Goal: Navigation & Orientation: Find specific page/section

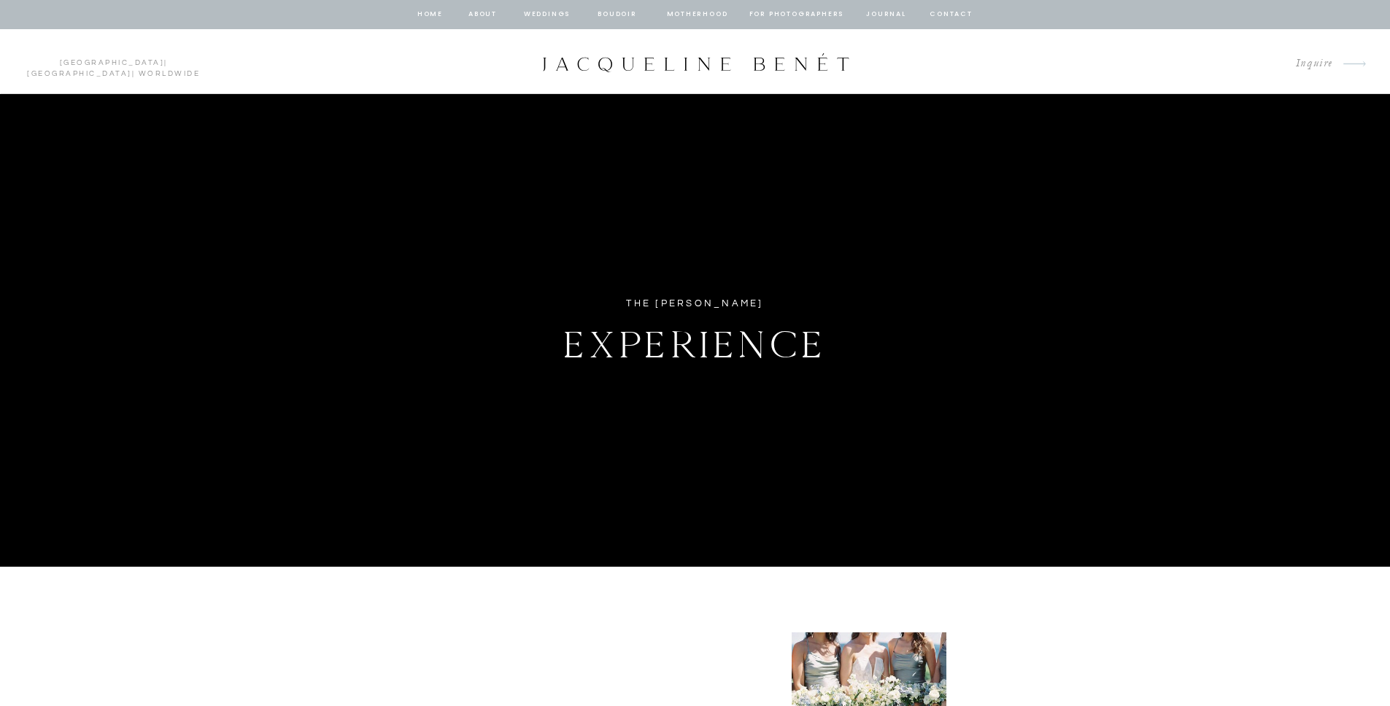
click at [433, 15] on nav "home" at bounding box center [431, 14] width 28 height 13
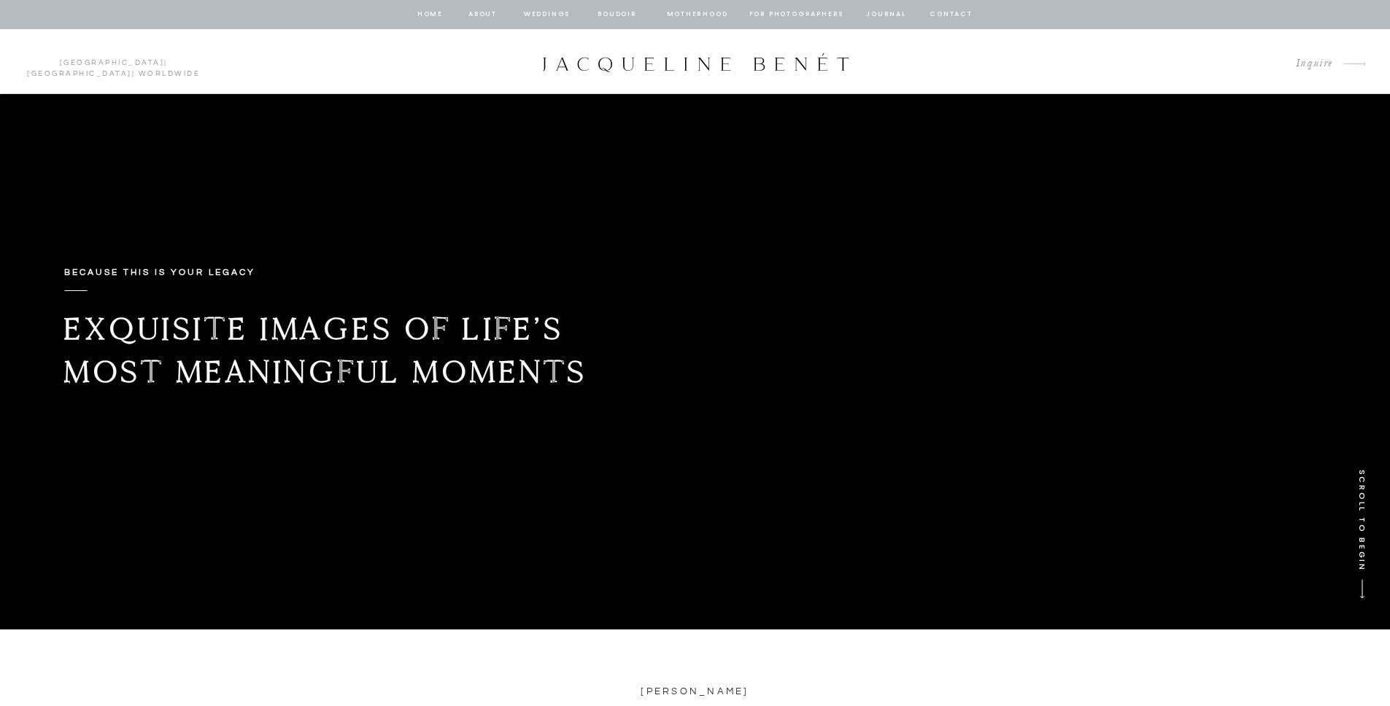
click at [878, 18] on nav "journal" at bounding box center [886, 14] width 45 height 13
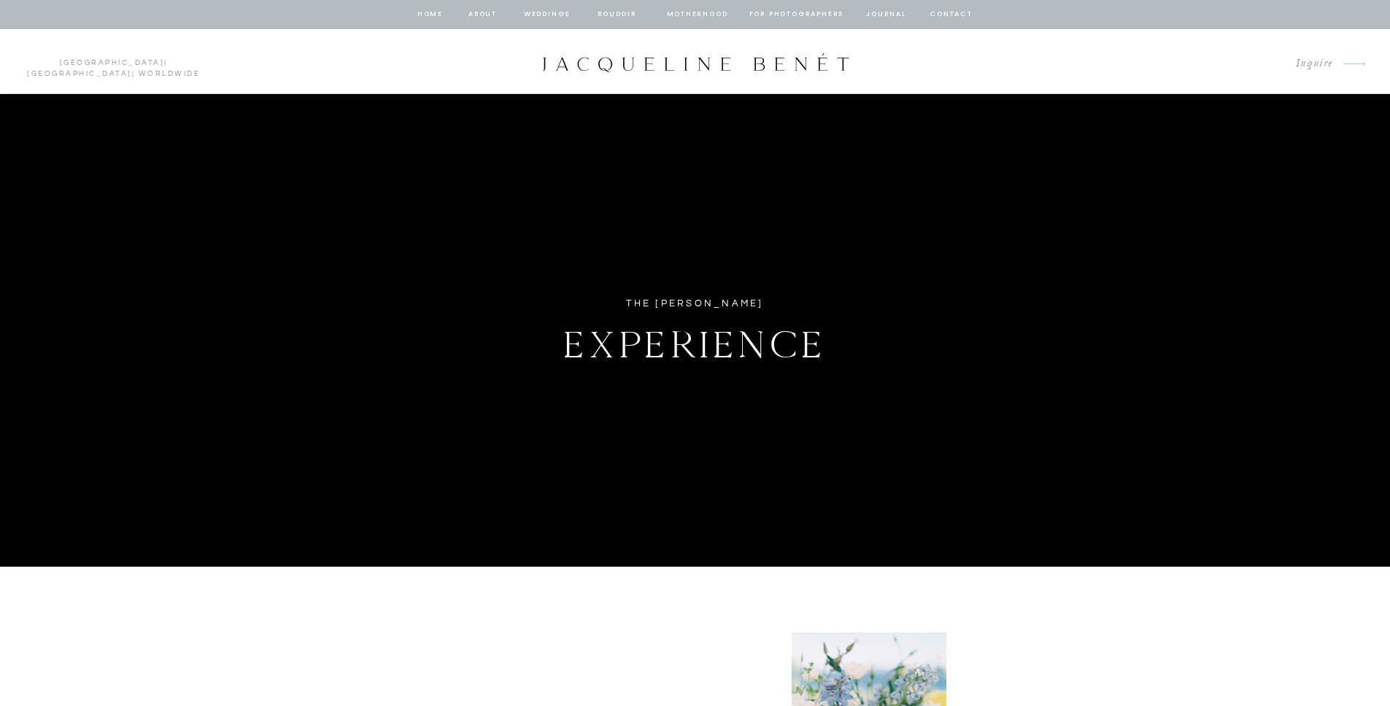
click at [109, 70] on link "[GEOGRAPHIC_DATA]" at bounding box center [79, 73] width 105 height 7
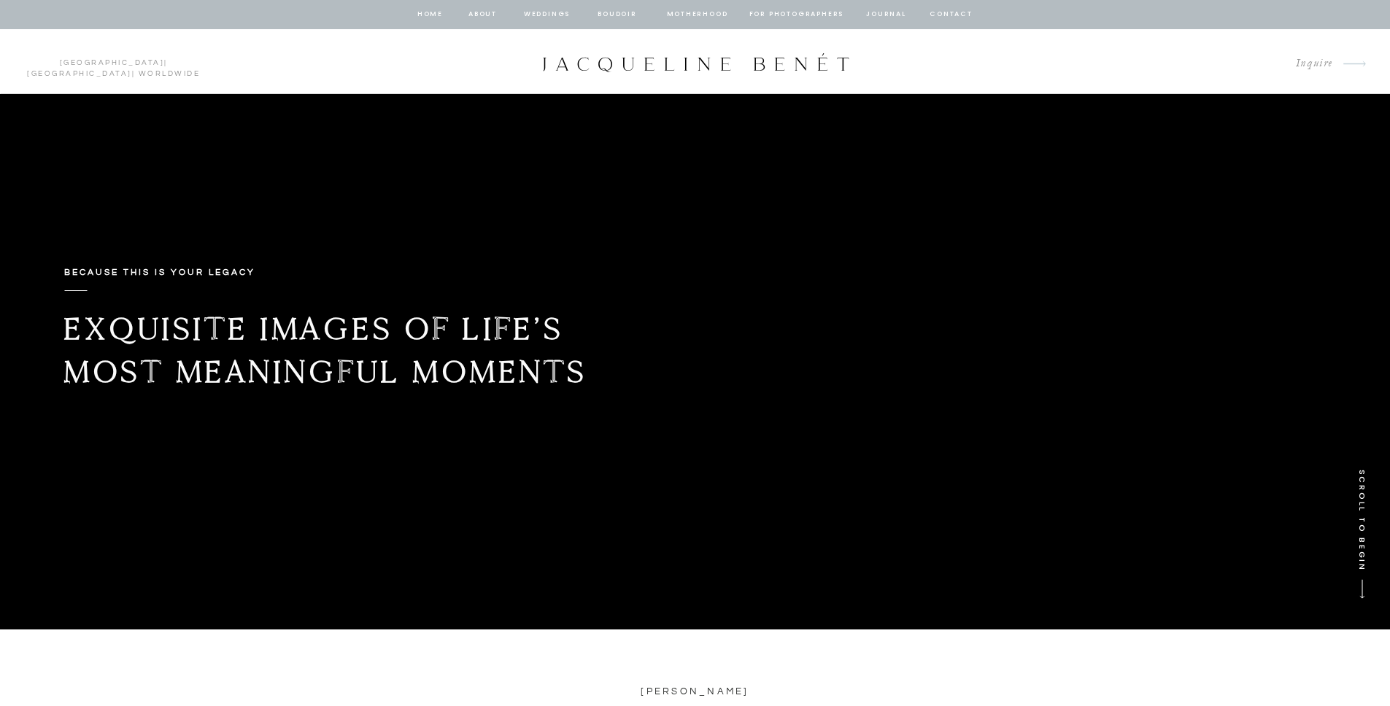
drag, startPoint x: 882, startPoint y: 16, endPoint x: 910, endPoint y: 59, distance: 51.6
click at [881, 16] on nav "journal" at bounding box center [886, 14] width 45 height 13
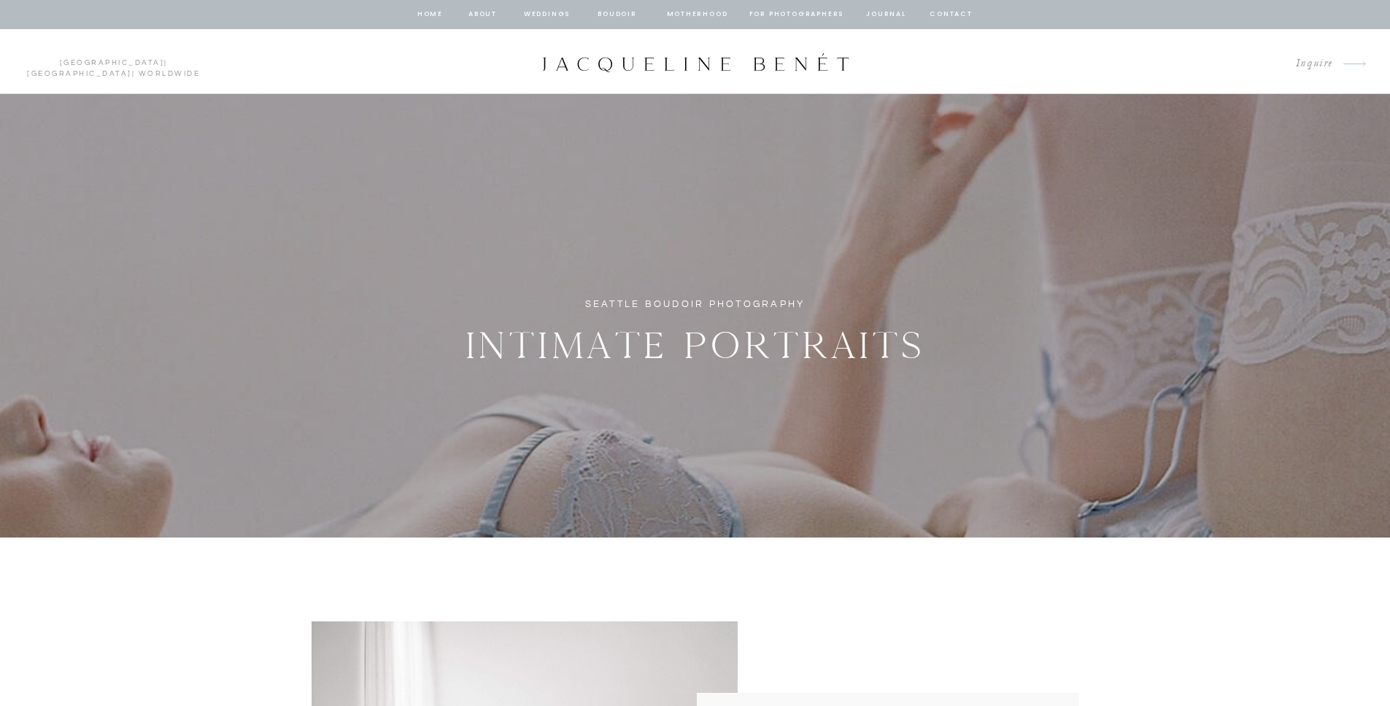
click at [878, 6] on div at bounding box center [695, 14] width 1390 height 29
click at [878, 9] on nav "journal" at bounding box center [886, 14] width 45 height 13
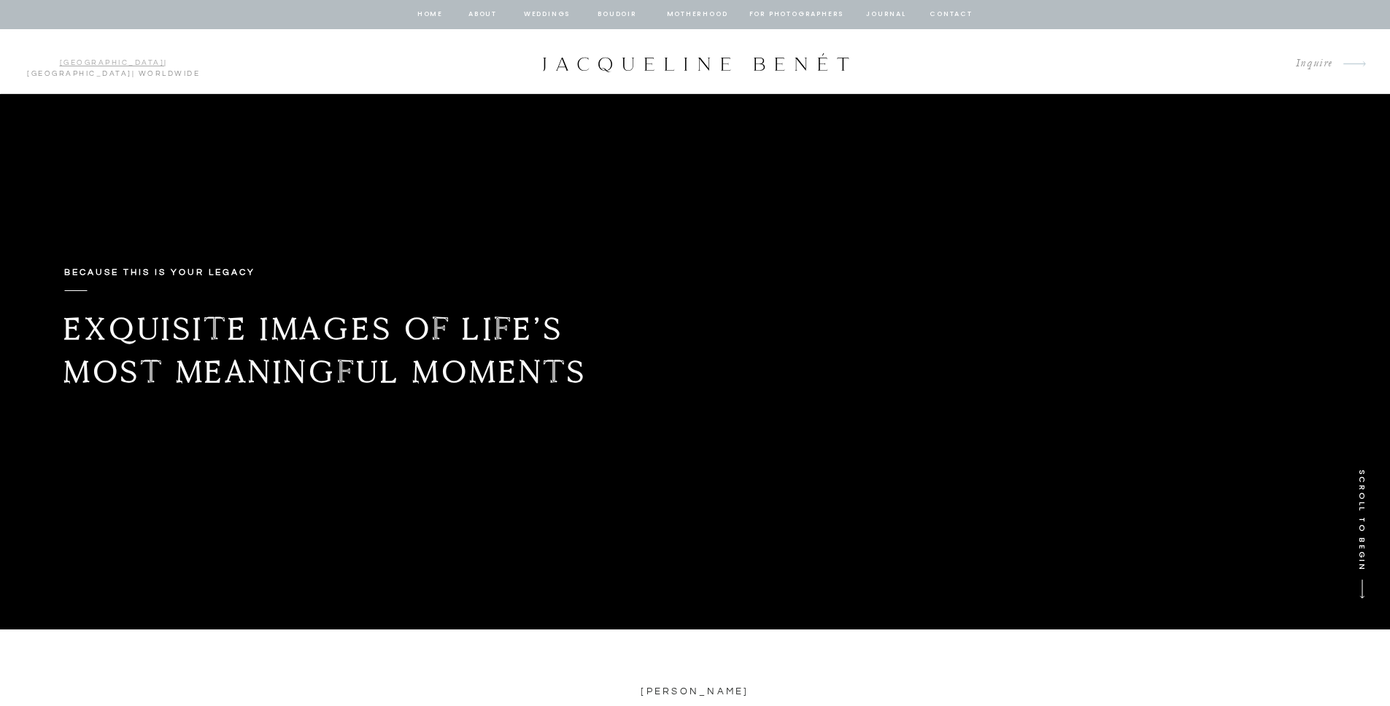
click at [60, 65] on link "[GEOGRAPHIC_DATA]" at bounding box center [112, 62] width 105 height 7
click at [424, 15] on nav "home" at bounding box center [431, 14] width 28 height 13
click at [423, 11] on nav "home" at bounding box center [431, 14] width 28 height 13
click at [573, 64] on div at bounding box center [695, 63] width 311 height 20
